Goal: Information Seeking & Learning: Find specific fact

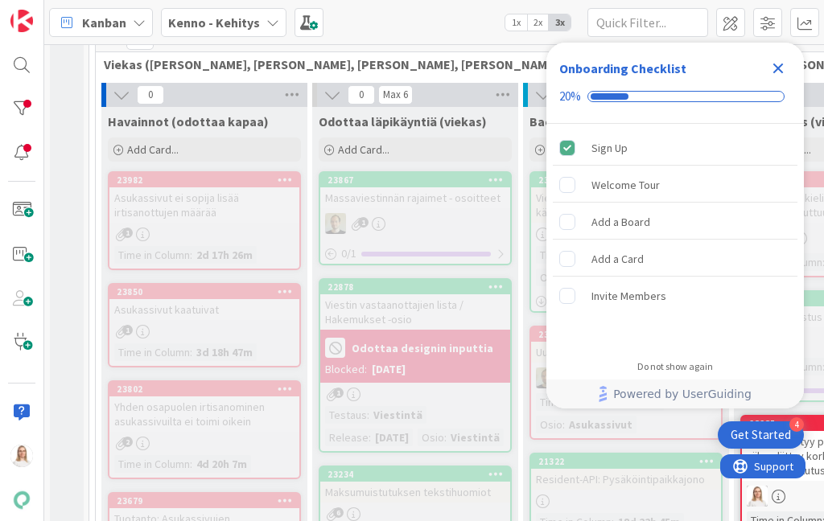
scroll to position [429, 0]
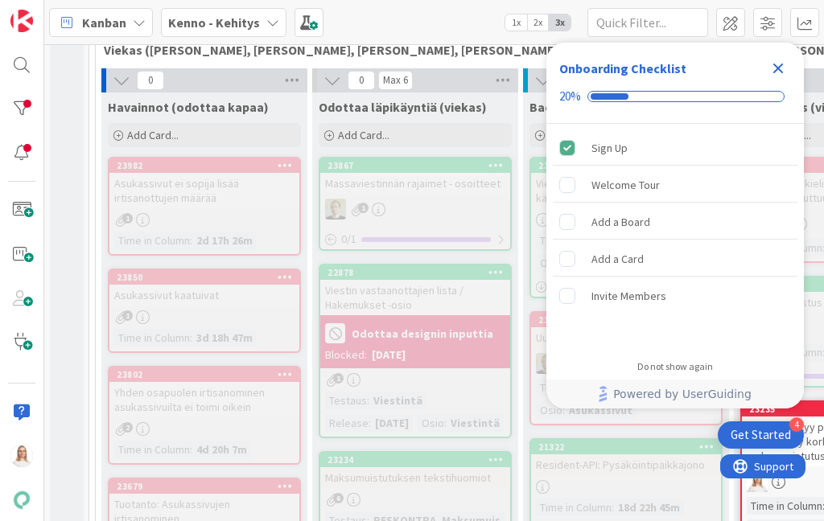
click at [782, 64] on icon "Close Checklist" at bounding box center [778, 69] width 10 height 10
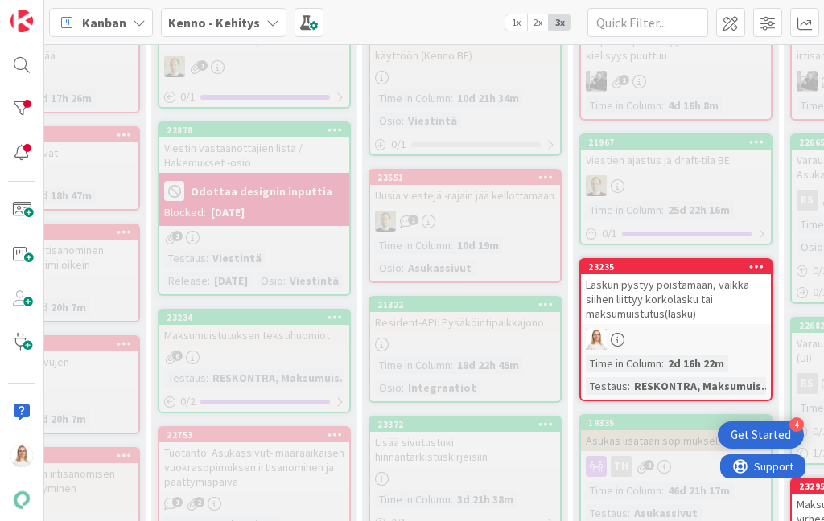
scroll to position [571, 206]
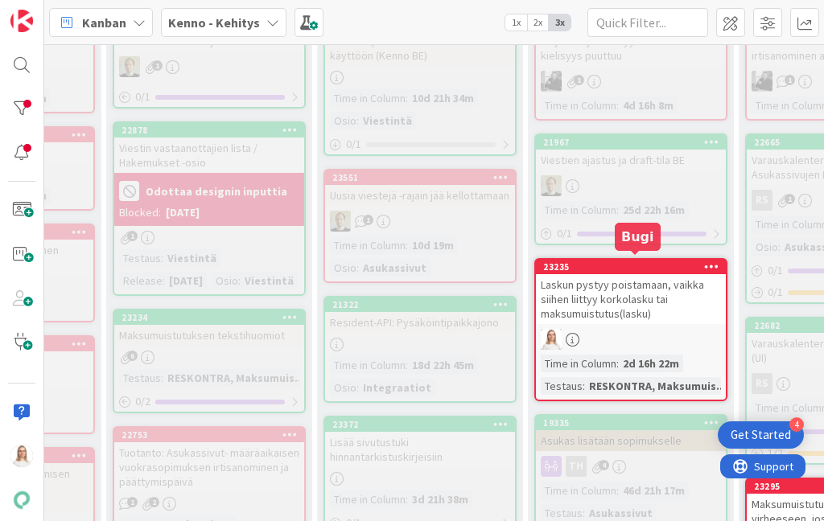
click at [631, 262] on div "23235" at bounding box center [634, 267] width 183 height 11
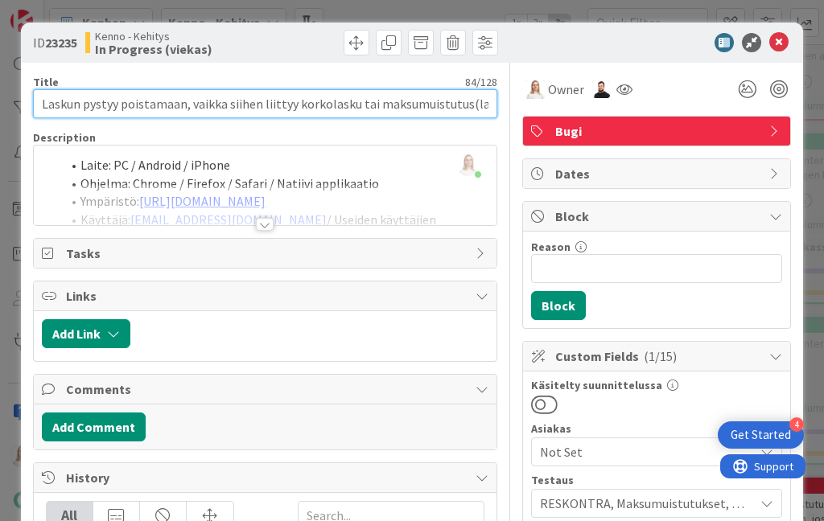
click at [398, 110] on input "Laskun pystyy poistamaan, vaikka siihen liittyy korkolasku tai maksumuistutus(l…" at bounding box center [265, 103] width 465 height 29
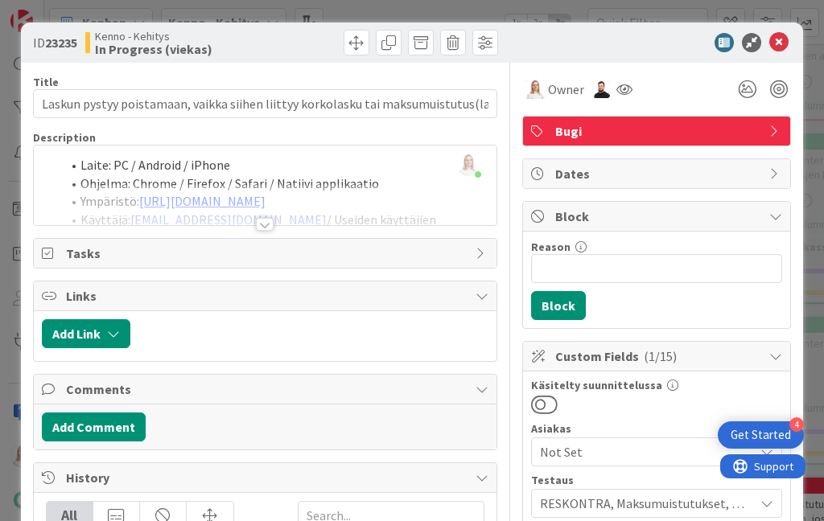
drag, startPoint x: 55, startPoint y: 45, endPoint x: 78, endPoint y: 45, distance: 23.3
click at [77, 45] on b "23235" at bounding box center [61, 43] width 32 height 16
copy span "23235"
click at [272, 218] on div at bounding box center [265, 224] width 18 height 13
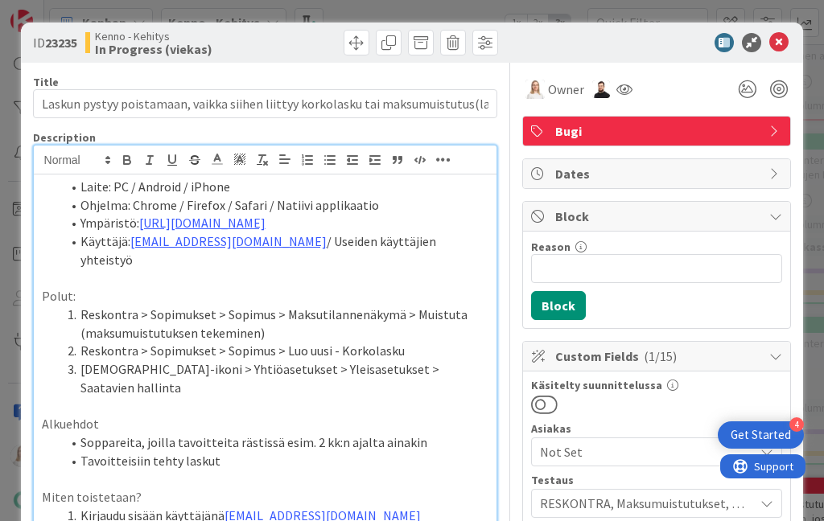
drag, startPoint x: 54, startPoint y: 39, endPoint x: 80, endPoint y: 40, distance: 26.6
click at [77, 40] on b "23235" at bounding box center [61, 43] width 32 height 16
copy span "23235"
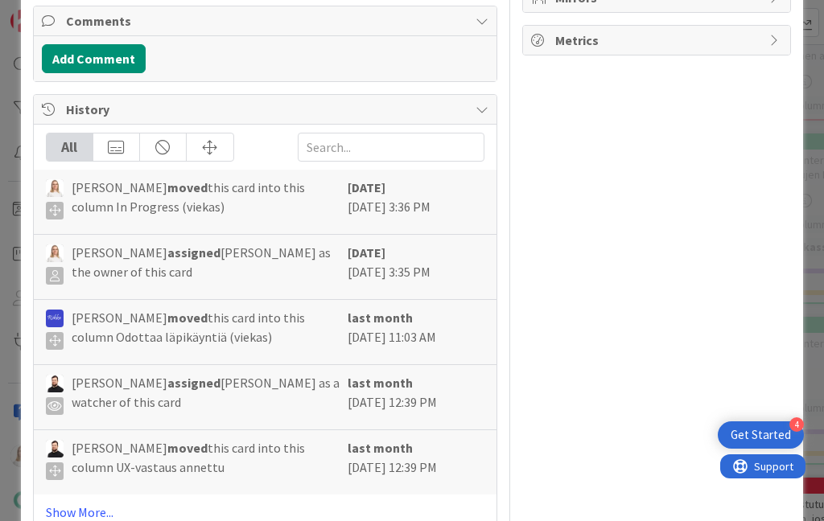
scroll to position [1234, 0]
click at [89, 502] on link "Show More..." at bounding box center [265, 511] width 439 height 19
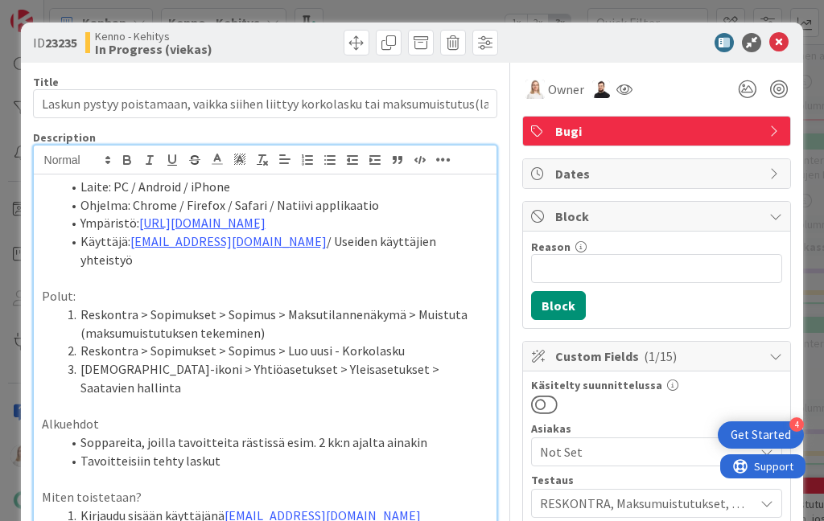
scroll to position [0, 0]
